Goal: Information Seeking & Learning: Learn about a topic

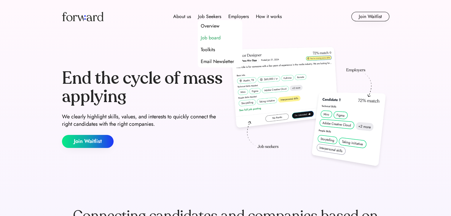
click at [211, 36] on div "Job board" at bounding box center [211, 37] width 20 height 7
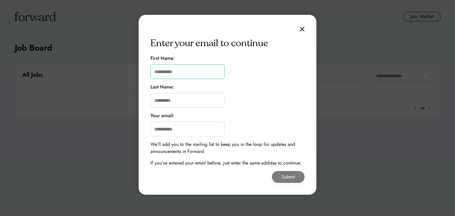
click at [199, 71] on input "input" at bounding box center [187, 71] width 74 height 15
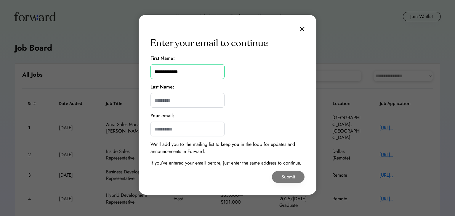
type input "**********"
type input "*****"
type input "**********"
click at [294, 173] on button "Submit" at bounding box center [288, 177] width 33 height 12
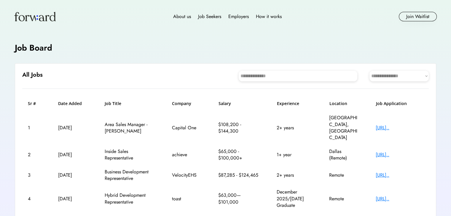
click at [389, 76] on select "**********" at bounding box center [398, 76] width 59 height 11
select select "********"
click at [369, 71] on select "**********" at bounding box center [398, 76] width 59 height 11
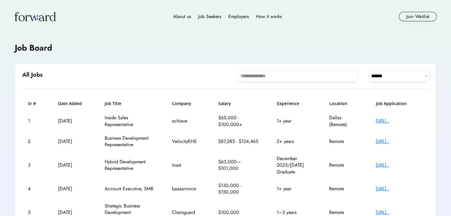
click at [297, 78] on input "input" at bounding box center [297, 76] width 118 height 11
click at [312, 32] on div "About us Job Seekers Employers How it works Join Waitlist" at bounding box center [225, 16] width 451 height 33
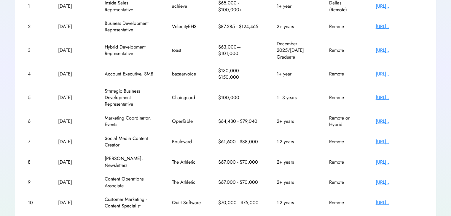
scroll to position [145, 0]
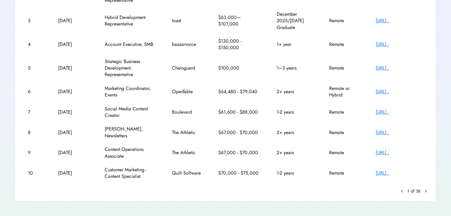
click at [423, 188] on text "chevron_right" at bounding box center [425, 191] width 6 height 6
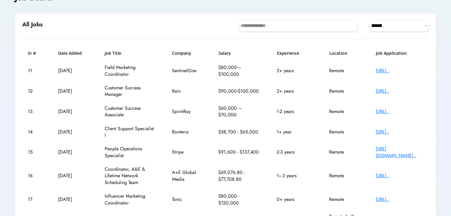
scroll to position [38, 0]
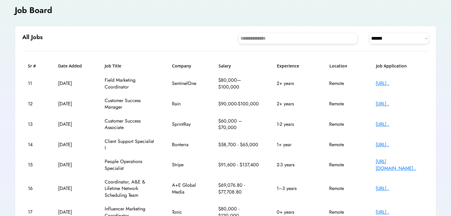
click at [387, 103] on div "[URL].." at bounding box center [398, 104] width 47 height 7
click at [393, 126] on div "[URL].." at bounding box center [398, 124] width 47 height 7
click at [143, 36] on div "**********" at bounding box center [236, 38] width 386 height 11
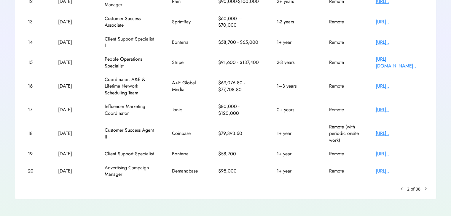
scroll to position [145, 0]
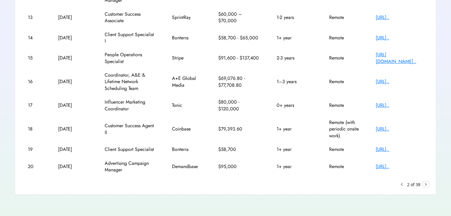
click at [425, 186] on text "chevron_right" at bounding box center [425, 185] width 6 height 6
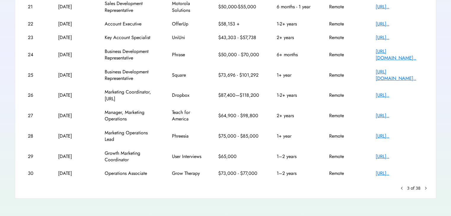
scroll to position [118, 0]
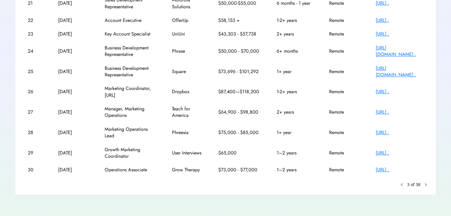
click at [427, 184] on text "chevron_right" at bounding box center [425, 185] width 6 height 6
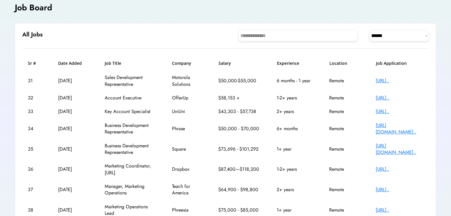
scroll to position [38, 0]
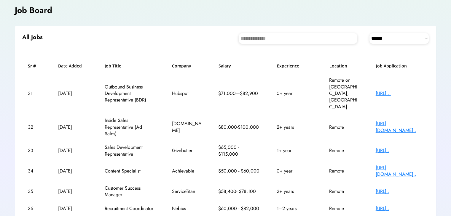
click at [401, 90] on div "[URL]..." at bounding box center [398, 93] width 47 height 7
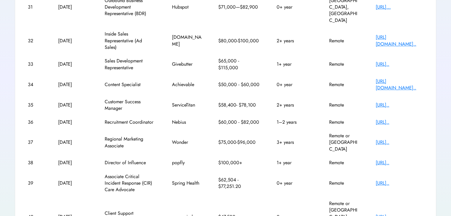
scroll to position [138, 0]
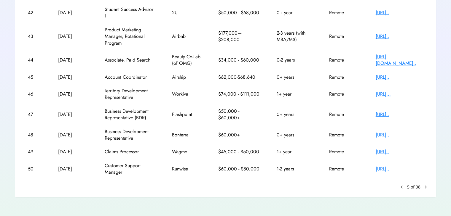
scroll to position [131, 0]
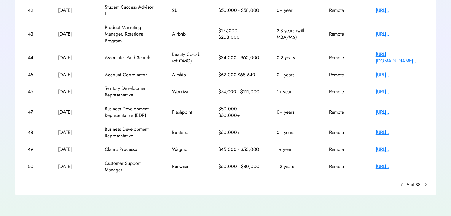
click at [425, 182] on text "chevron_right" at bounding box center [425, 185] width 6 height 6
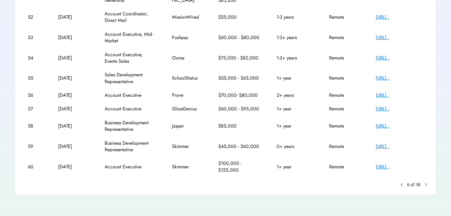
scroll to position [124, 0]
click at [405, 165] on div "[URL].." at bounding box center [398, 167] width 47 height 7
click at [425, 185] on text "chevron_right" at bounding box center [425, 185] width 6 height 6
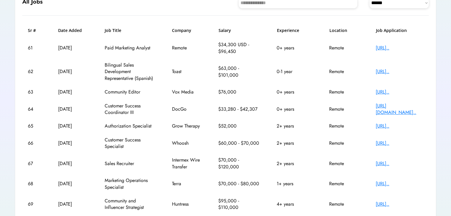
scroll to position [73, 0]
click at [398, 124] on div "[URL].." at bounding box center [398, 126] width 47 height 7
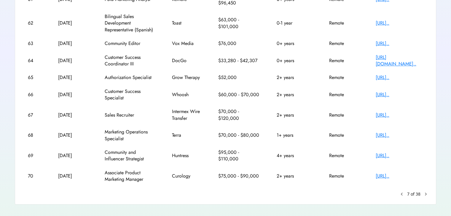
scroll to position [122, 0]
click at [391, 79] on div "[URL].." at bounding box center [398, 77] width 47 height 7
click at [426, 193] on text "chevron_right" at bounding box center [425, 194] width 6 height 6
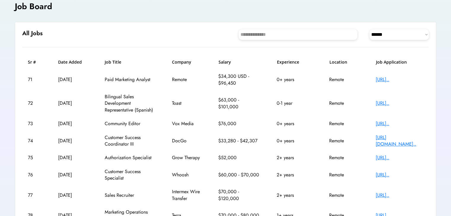
scroll to position [38, 0]
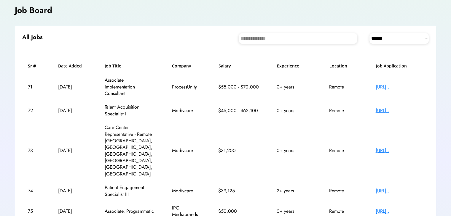
click at [113, 36] on div "**********" at bounding box center [236, 38] width 386 height 11
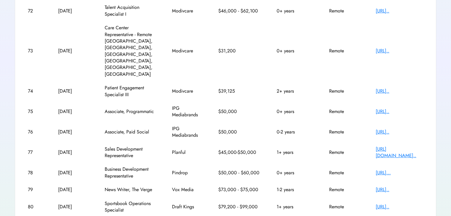
scroll to position [138, 0]
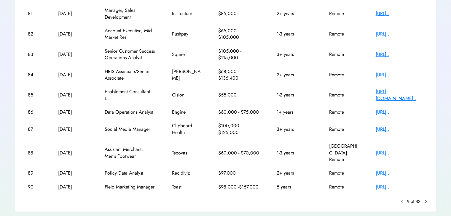
scroll to position [124, 0]
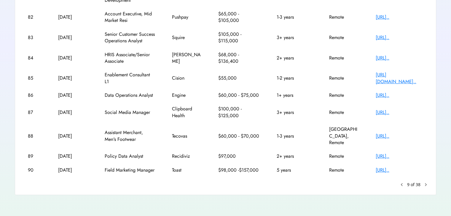
click at [158, 201] on div "**********" at bounding box center [225, 56] width 451 height 294
click at [424, 182] on text "chevron_right" at bounding box center [425, 185] width 6 height 6
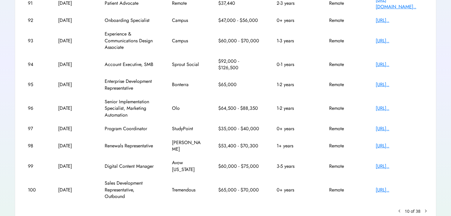
scroll to position [138, 0]
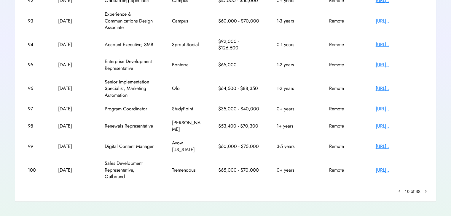
click at [425, 188] on text "chevron_right" at bounding box center [425, 191] width 6 height 6
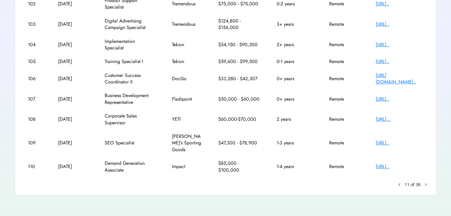
click at [401, 181] on div "Sr # Date Added Job Title Company Salary Experience Location Job Application 10…" at bounding box center [225, 75] width 406 height 225
click at [397, 185] on text "keyboard_arrow_left" at bounding box center [399, 185] width 6 height 6
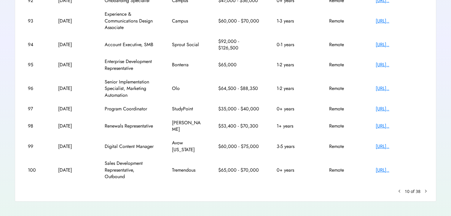
click at [427, 188] on text "chevron_right" at bounding box center [425, 191] width 6 height 6
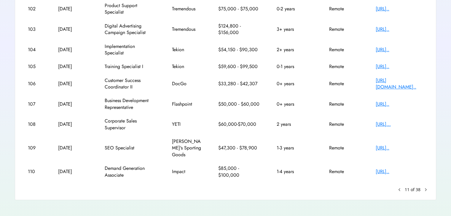
scroll to position [134, 0]
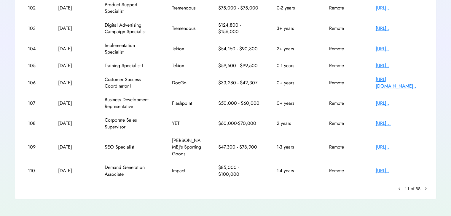
click at [427, 189] on text "chevron_right" at bounding box center [425, 189] width 6 height 6
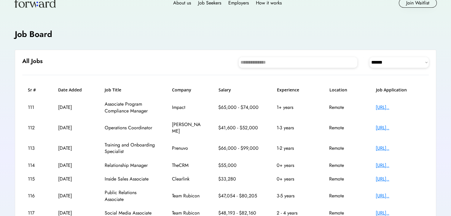
scroll to position [14, 0]
click at [386, 106] on div "[URL].." at bounding box center [398, 107] width 47 height 7
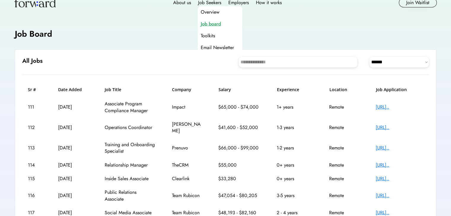
click at [211, 25] on div "Job board" at bounding box center [211, 23] width 20 height 7
click at [209, 33] on div "Toolkits" at bounding box center [208, 35] width 14 height 7
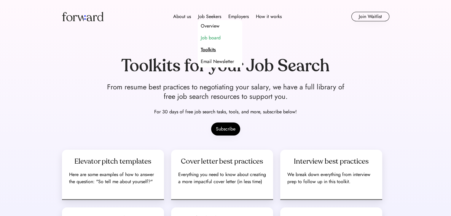
click at [209, 39] on div "Job board" at bounding box center [211, 37] width 20 height 7
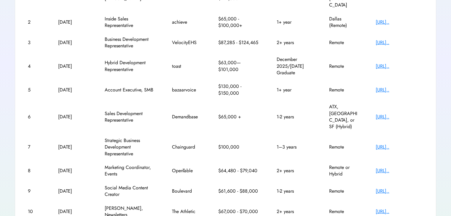
scroll to position [133, 0]
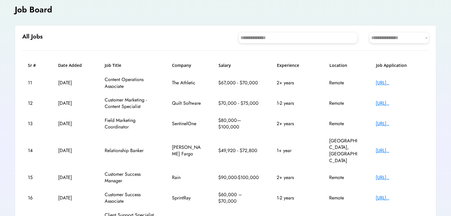
scroll to position [38, 0]
click at [382, 82] on div "[URL].." at bounding box center [398, 83] width 47 height 7
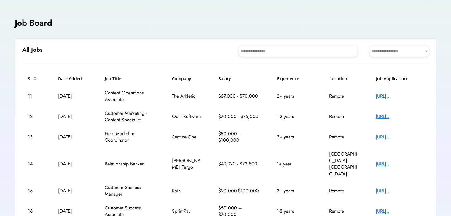
scroll to position [0, 0]
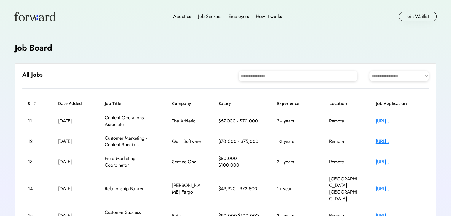
click at [390, 77] on select "**********" at bounding box center [398, 76] width 59 height 11
select select "********"
click at [369, 71] on select "**********" at bounding box center [398, 76] width 59 height 11
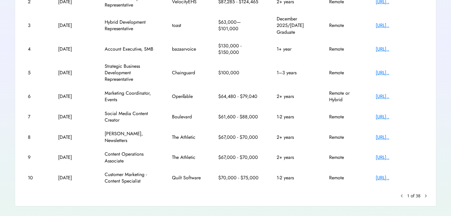
scroll to position [141, 0]
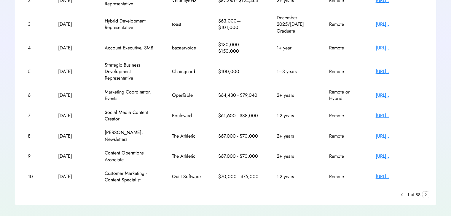
click at [426, 192] on text "chevron_right" at bounding box center [425, 195] width 6 height 6
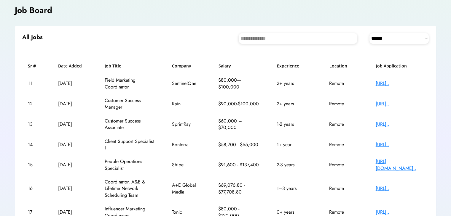
scroll to position [44, 0]
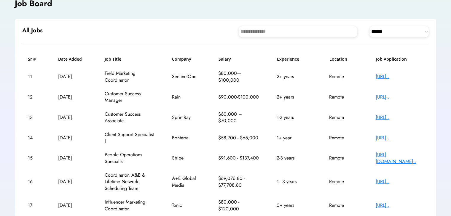
click at [146, 32] on div "**********" at bounding box center [236, 31] width 386 height 11
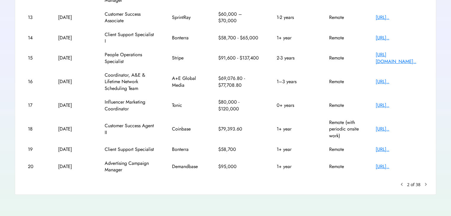
scroll to position [144, 0]
click at [426, 187] on text "chevron_right" at bounding box center [425, 185] width 6 height 6
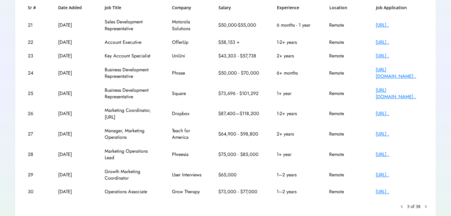
scroll to position [97, 0]
click at [403, 190] on div "[URL].." at bounding box center [398, 191] width 47 height 7
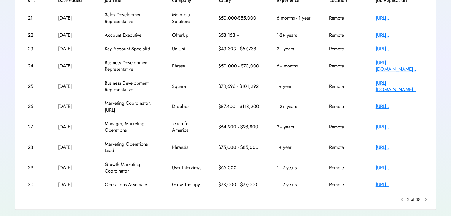
scroll to position [0, 0]
